Goal: Find specific page/section: Find specific page/section

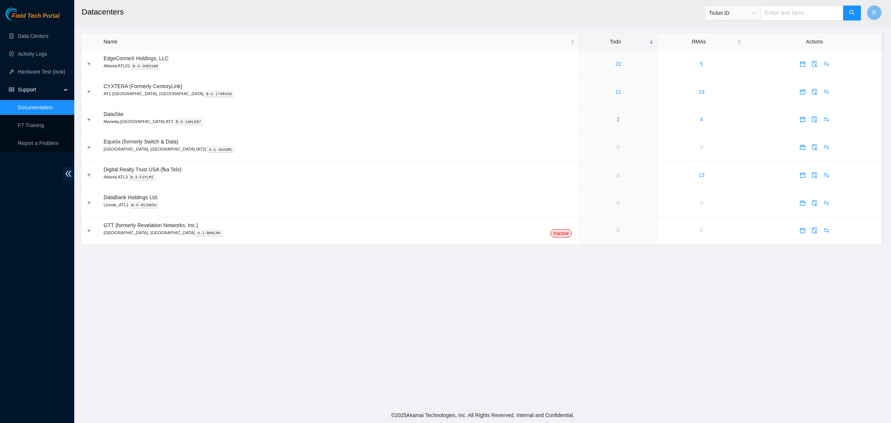
click at [755, 12] on span "Ticket ID" at bounding box center [732, 12] width 47 height 11
click at [740, 54] on div "Rack Number" at bounding box center [738, 51] width 47 height 8
click at [782, 12] on input "text" at bounding box center [801, 13] width 83 height 15
type input "300.08"
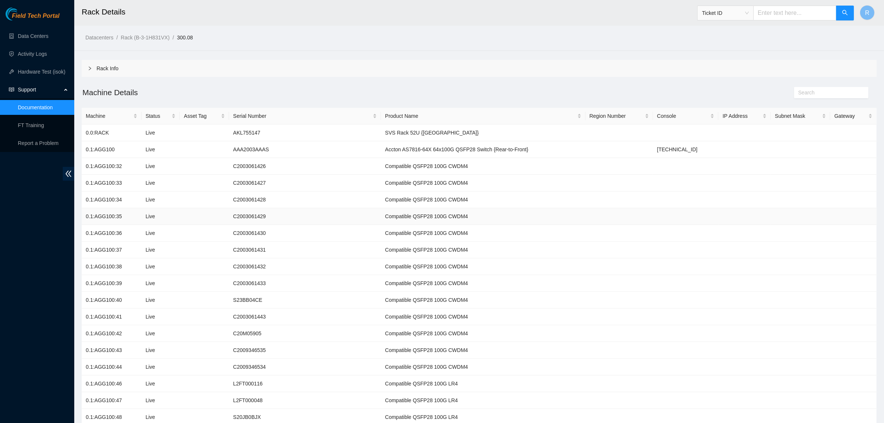
scroll to position [61, 0]
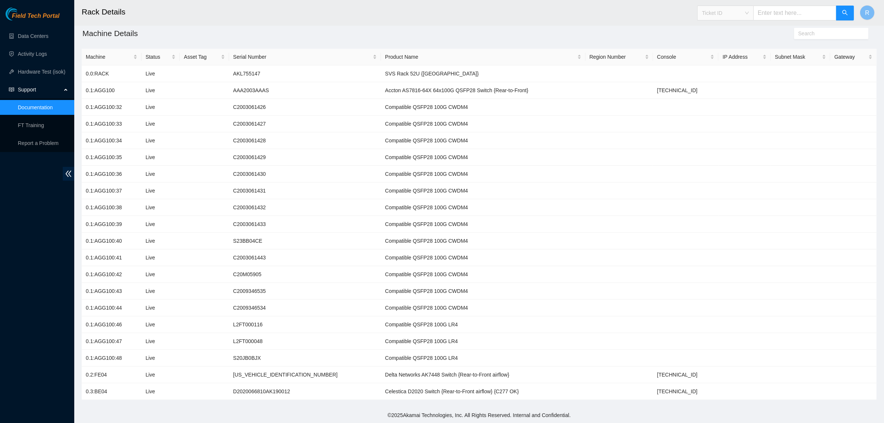
click at [730, 17] on span "Ticket ID" at bounding box center [725, 12] width 47 height 11
click at [721, 55] on div "Rack Number" at bounding box center [731, 53] width 47 height 8
click at [769, 17] on input "text" at bounding box center [794, 13] width 83 height 15
type input "300.19"
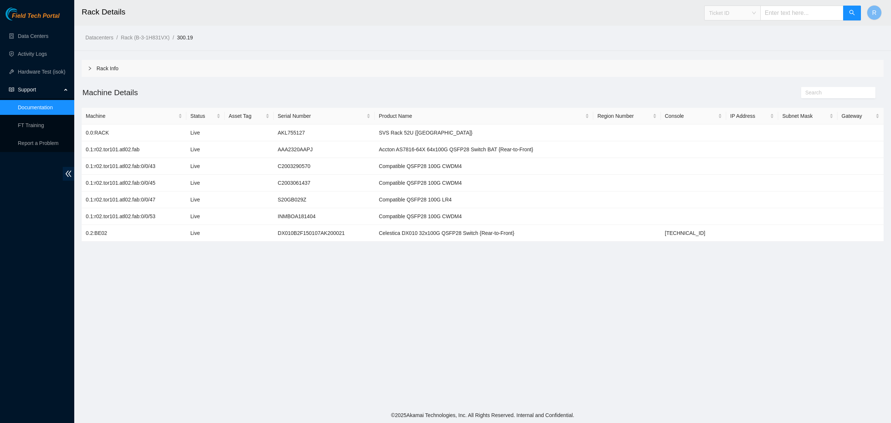
click at [738, 16] on span "Ticket ID" at bounding box center [732, 12] width 47 height 11
click at [742, 54] on div "Rack Number" at bounding box center [738, 51] width 47 height 8
click at [781, 14] on input "text" at bounding box center [801, 13] width 83 height 15
type input "300.08"
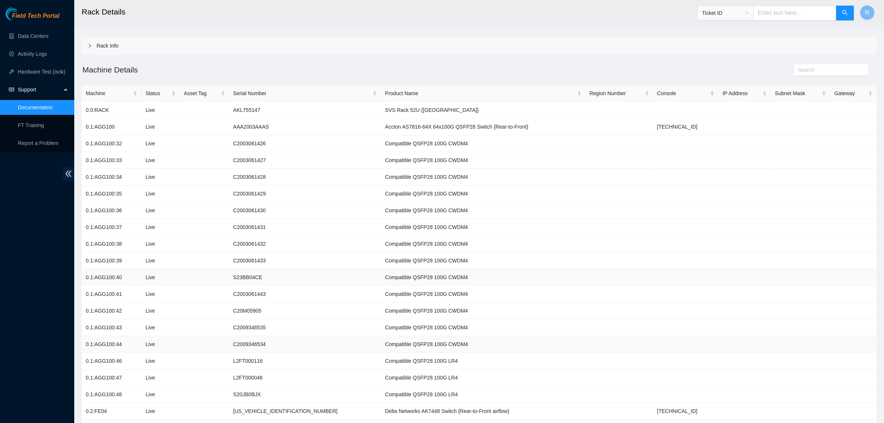
scroll to position [61, 0]
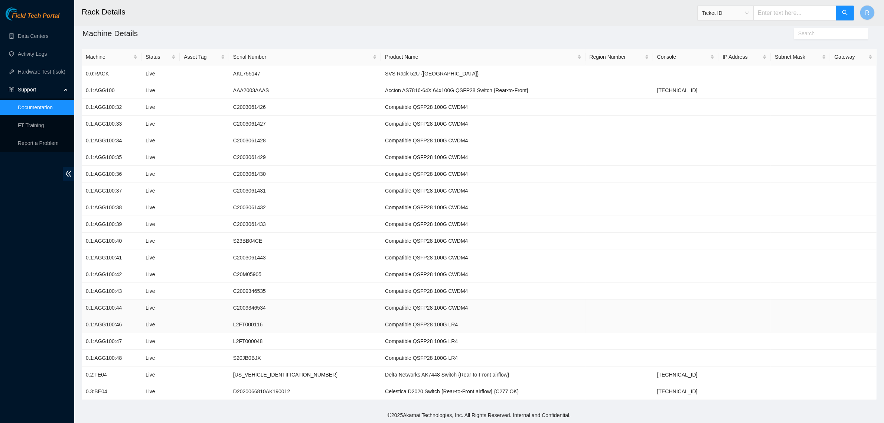
drag, startPoint x: 830, startPoint y: 332, endPoint x: 847, endPoint y: 328, distance: 16.8
click at [830, 332] on td at bounding box center [853, 324] width 46 height 17
click at [586, 251] on td at bounding box center [620, 257] width 68 height 17
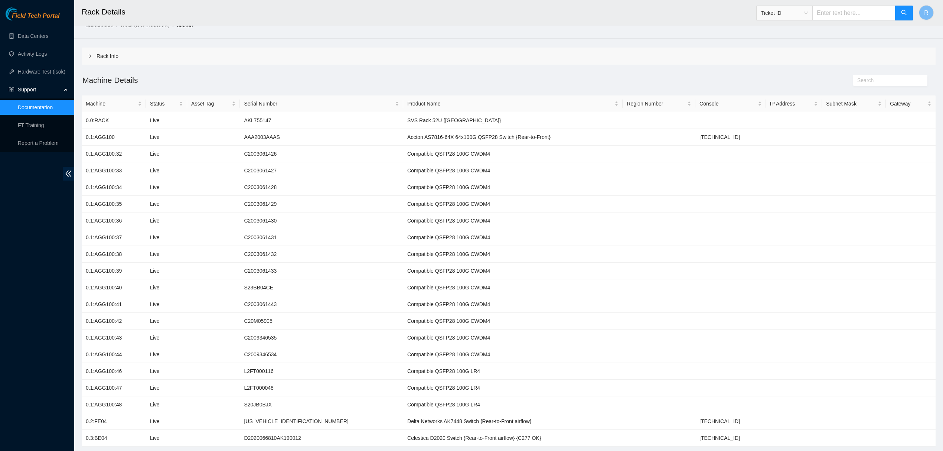
scroll to position [10, 0]
click at [623, 351] on td at bounding box center [659, 356] width 73 height 17
click at [29, 277] on div "Field Tech Portal Data Centers Activity Logs Hardware Test (isok) Support Docum…" at bounding box center [37, 228] width 74 height 443
